Goal: Task Accomplishment & Management: Use online tool/utility

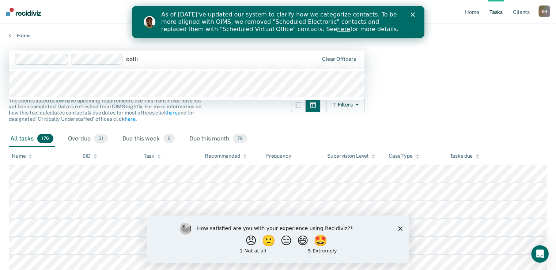
type input "collin"
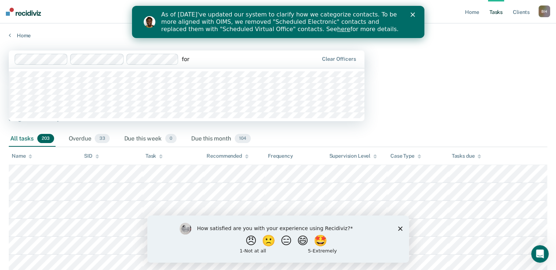
type input "ford"
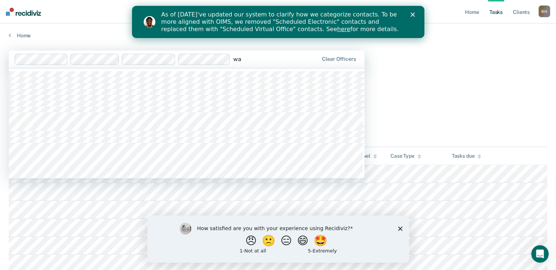
type input "w"
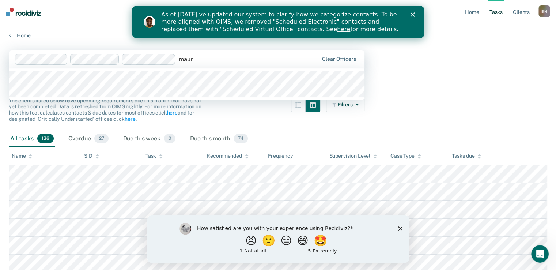
type input "mauri"
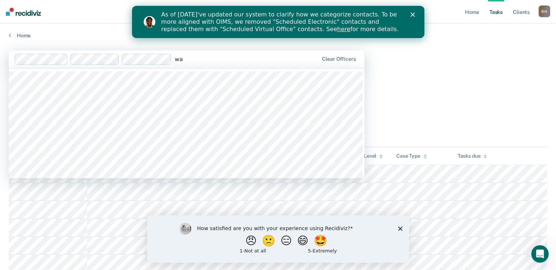
type input "w"
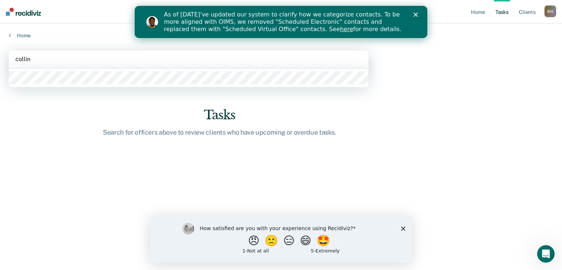
type input "collins"
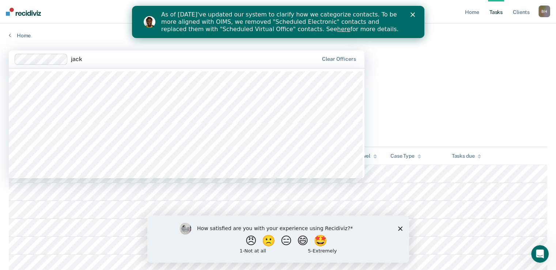
type input "jacks"
type input "ford"
type input "w"
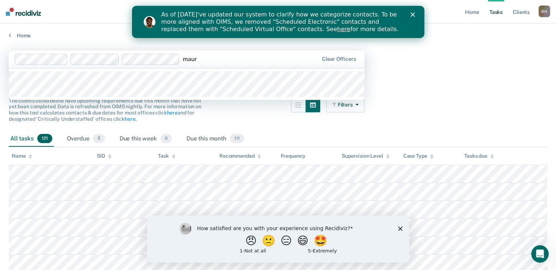
type input "mau"
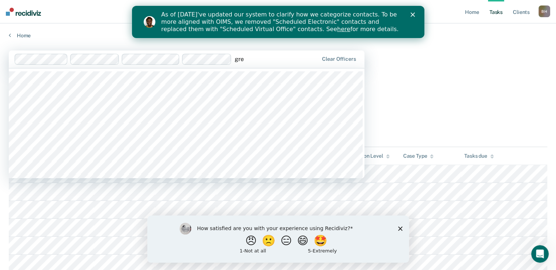
type input "gree"
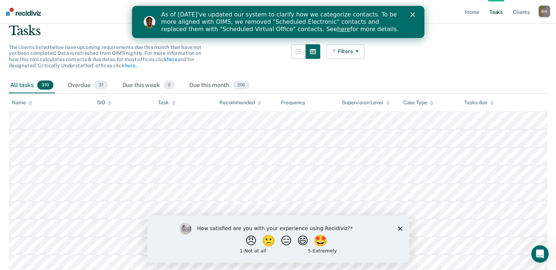
scroll to position [59, 0]
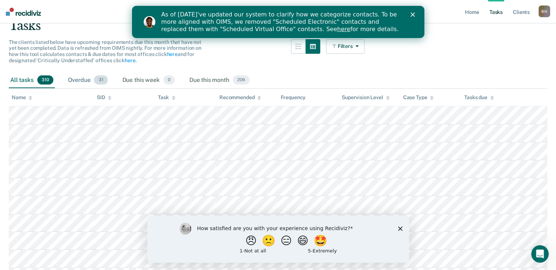
click at [87, 80] on div "Overdue 31" at bounding box center [88, 80] width 43 height 16
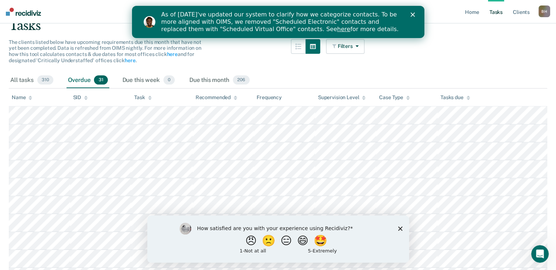
click at [400, 229] on polygon "Close survey" at bounding box center [400, 228] width 4 height 4
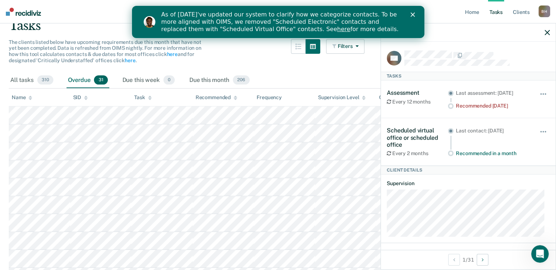
click at [145, 95] on div "Task" at bounding box center [142, 97] width 17 height 6
click at [151, 100] on icon at bounding box center [150, 97] width 4 height 5
click at [550, 34] on icon "button" at bounding box center [547, 32] width 5 height 5
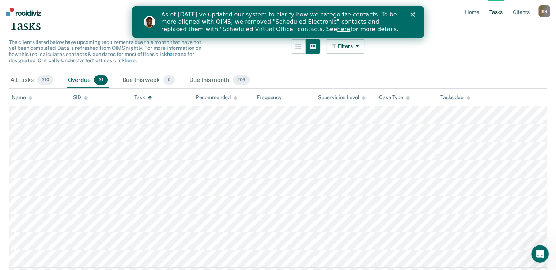
click at [416, 15] on div "Close" at bounding box center [413, 14] width 7 height 4
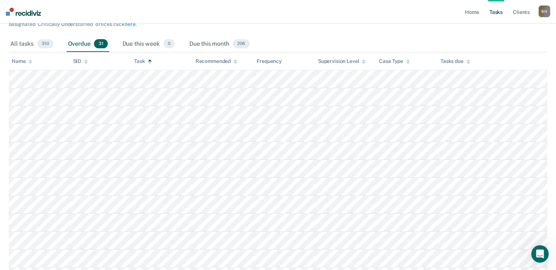
scroll to position [0, 0]
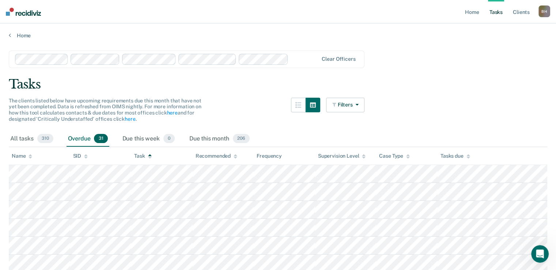
click at [409, 154] on icon at bounding box center [408, 155] width 4 height 2
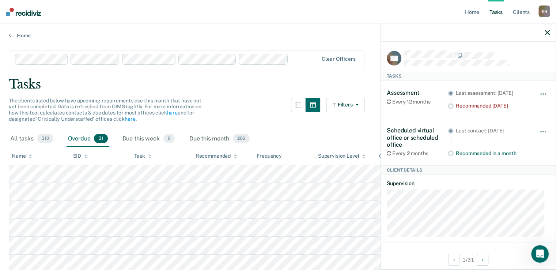
scroll to position [51, 0]
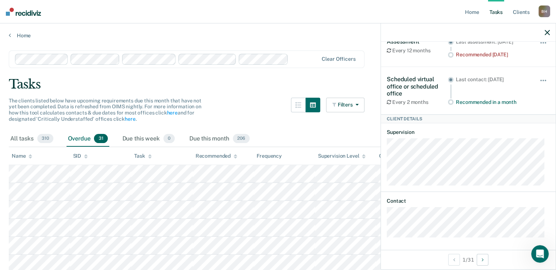
click at [347, 131] on div "All tasks 310 Overdue 31 Due this week 0 Due this month 206" at bounding box center [278, 139] width 539 height 16
click at [546, 34] on icon "button" at bounding box center [547, 32] width 5 height 5
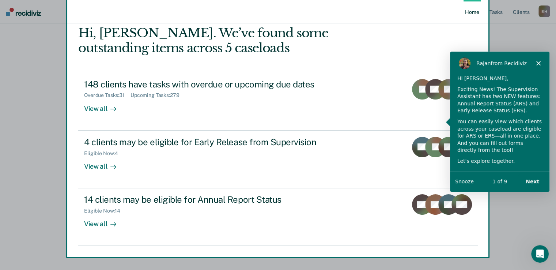
scroll to position [41, 0]
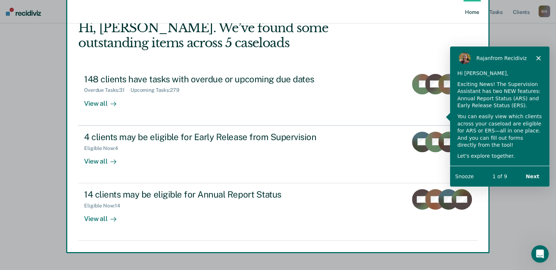
click at [107, 215] on div "Product tour overlay" at bounding box center [278, 135] width 556 height 270
click at [104, 215] on div "Product tour overlay" at bounding box center [278, 135] width 556 height 270
click at [555, 52] on div "Product tour overlay" at bounding box center [278, 135] width 556 height 270
click at [540, 57] on icon "Close" at bounding box center [538, 57] width 4 height 4
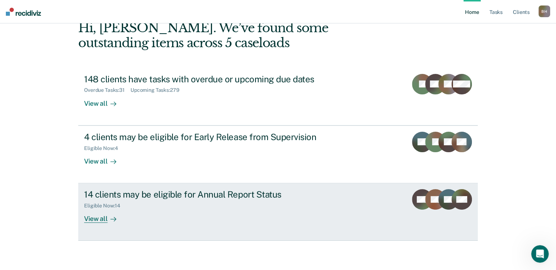
click at [99, 211] on div "View all" at bounding box center [104, 216] width 41 height 14
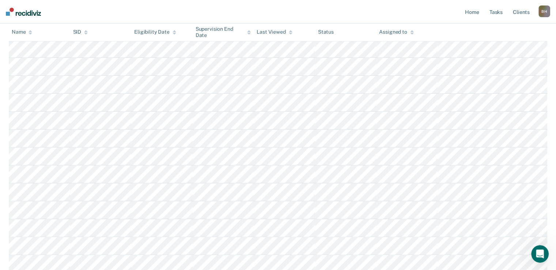
scroll to position [199, 0]
